Goal: Obtain resource: Obtain resource

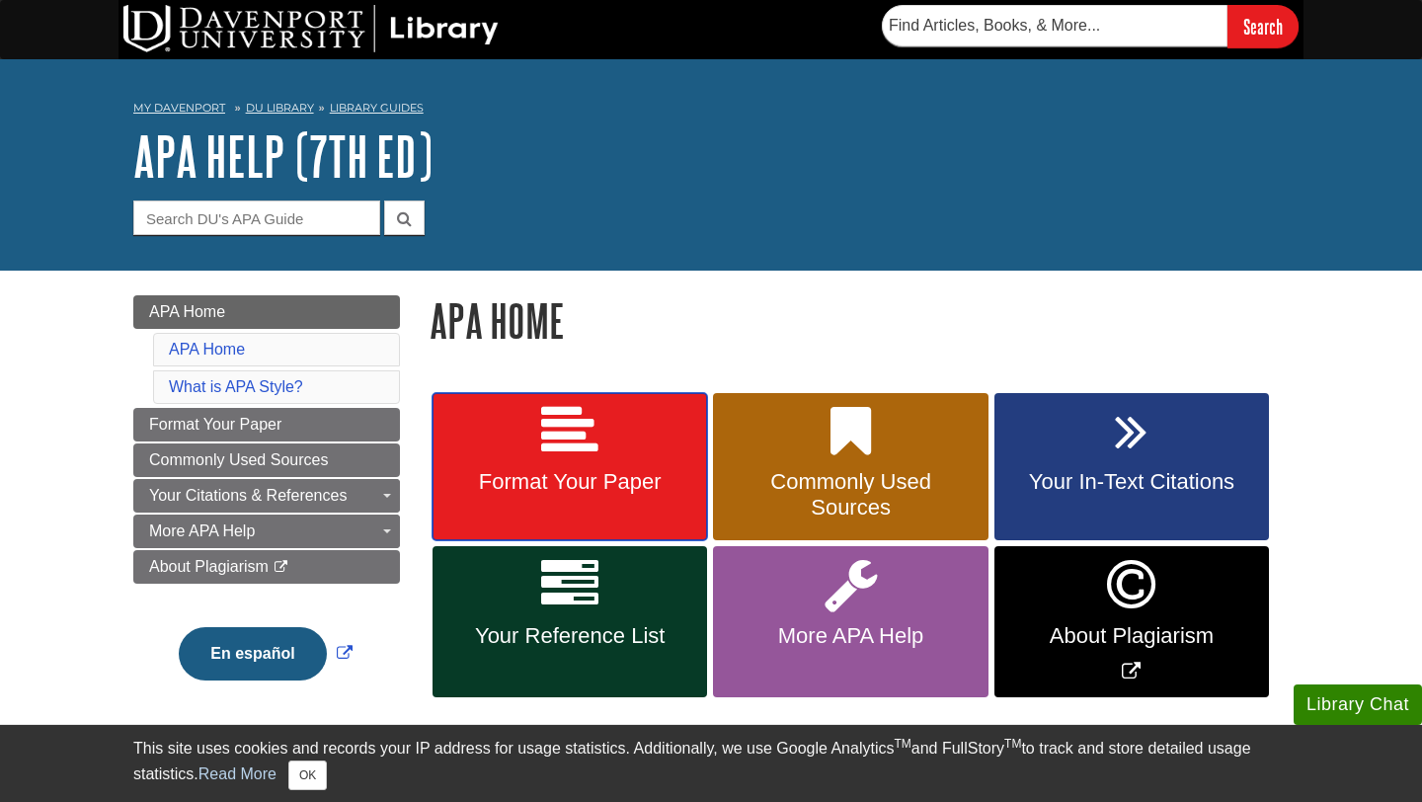
click at [638, 482] on span "Format Your Paper" at bounding box center [569, 482] width 245 height 26
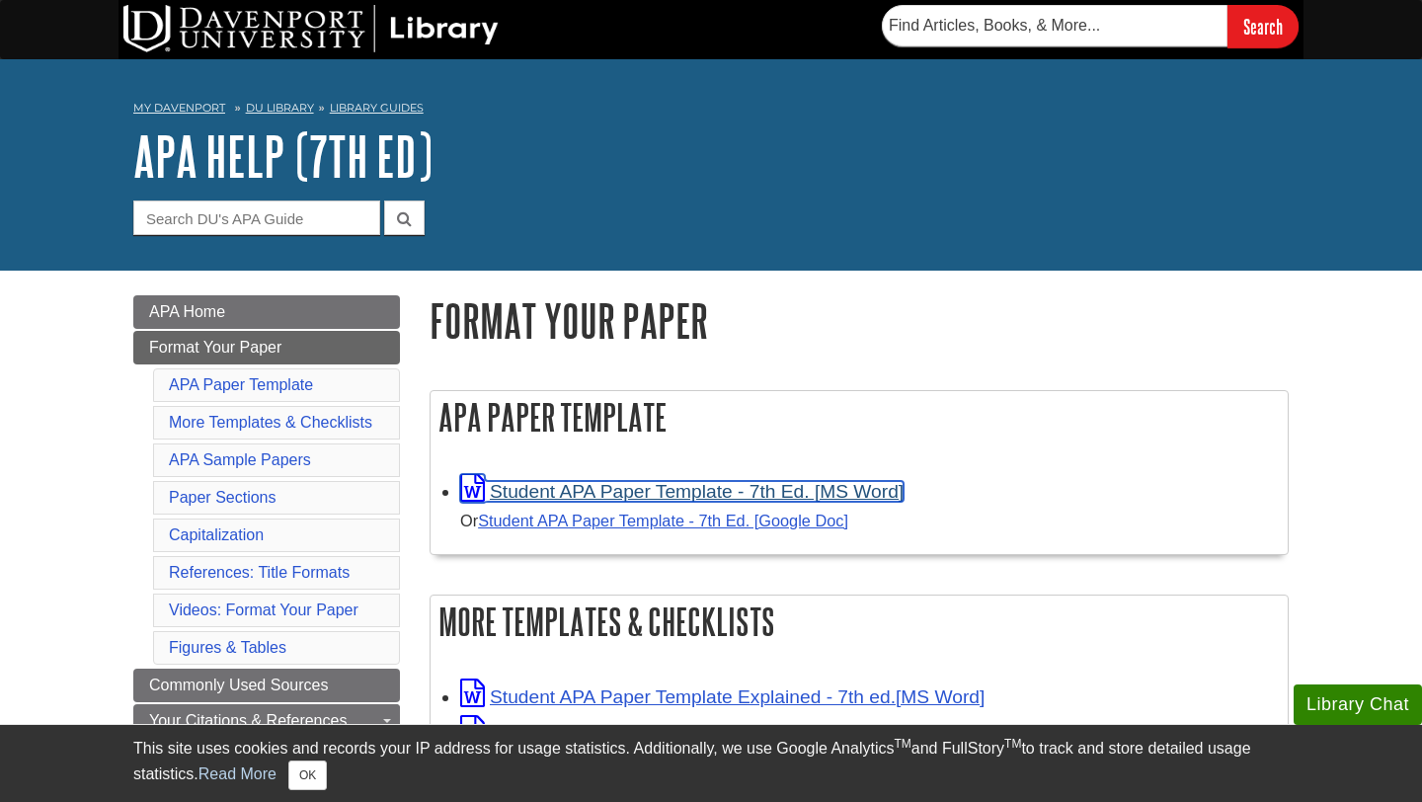
click at [713, 489] on link "Student APA Paper Template - 7th Ed. [MS Word]" at bounding box center [681, 491] width 443 height 21
